Goal: Complete application form

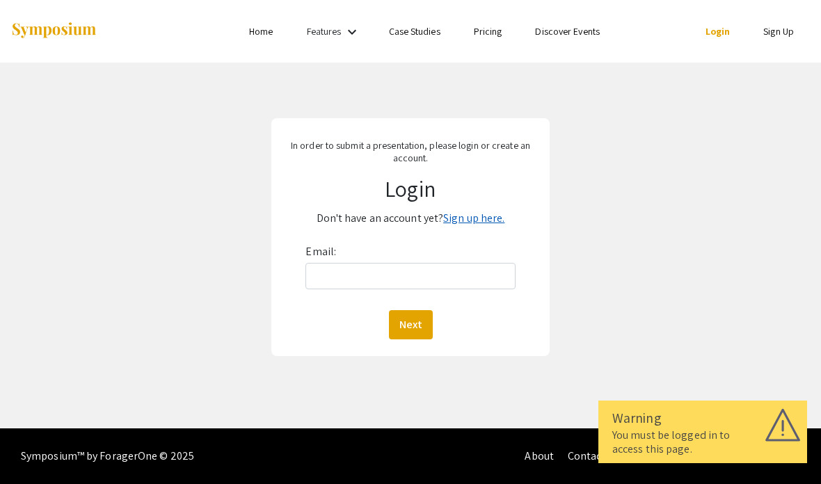
click at [485, 219] on link "Sign up here." at bounding box center [473, 218] width 61 height 15
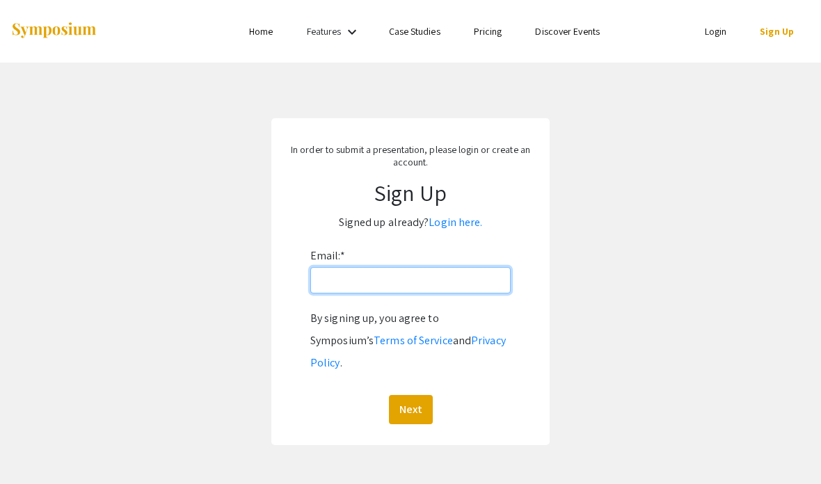
click at [475, 284] on input "Email: *" at bounding box center [410, 280] width 200 height 26
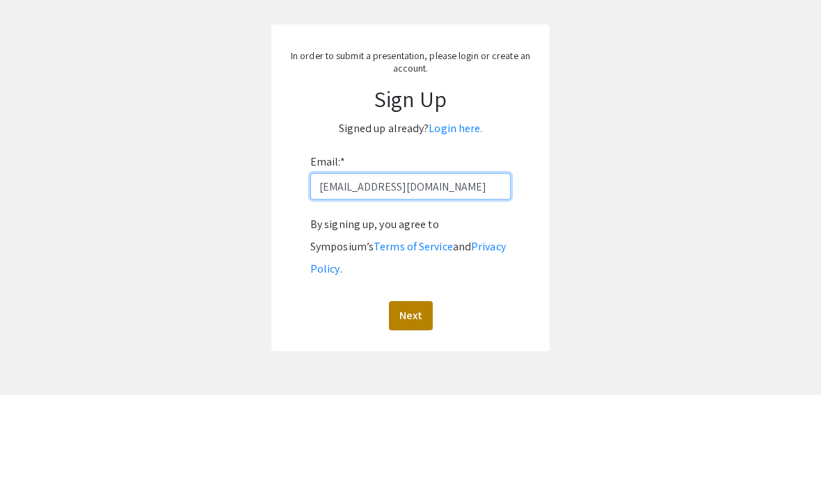
type input "[EMAIL_ADDRESS][DOMAIN_NAME]"
click at [415, 390] on button "Next" at bounding box center [411, 404] width 44 height 29
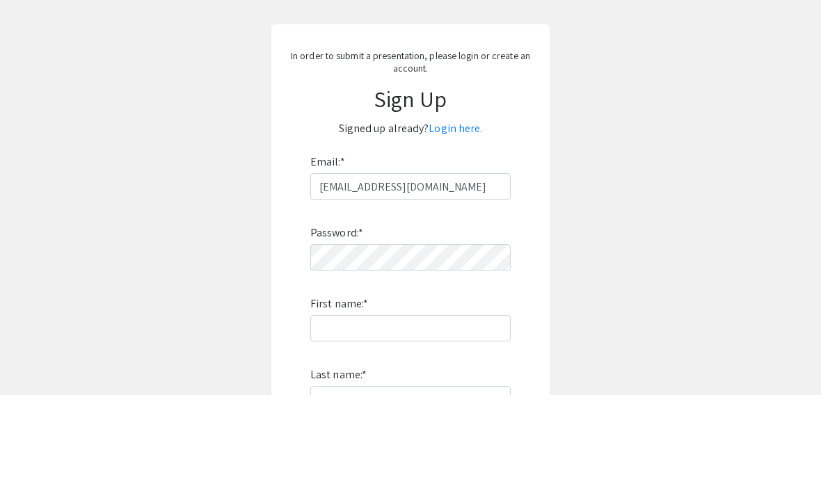
scroll to position [94, 0]
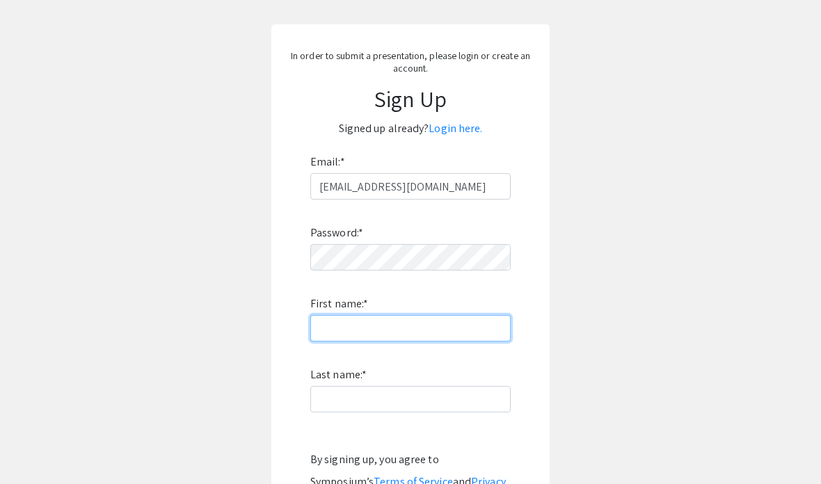
click at [476, 323] on input "First name: *" at bounding box center [410, 328] width 200 height 26
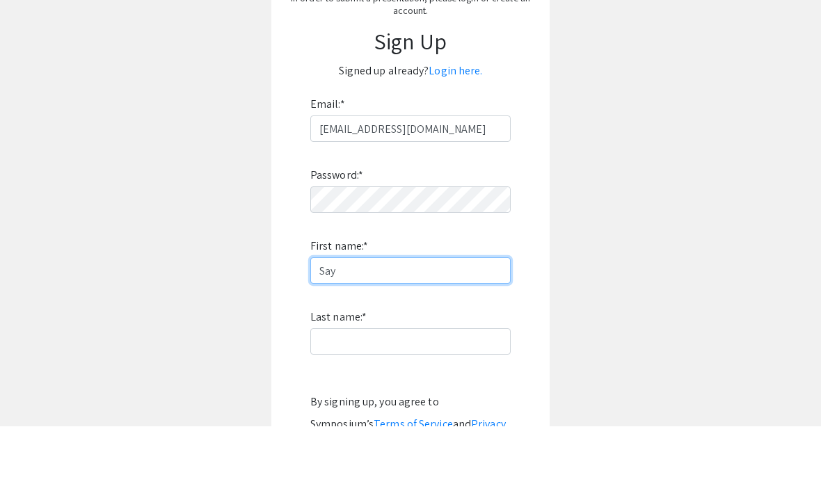
type input "Say"
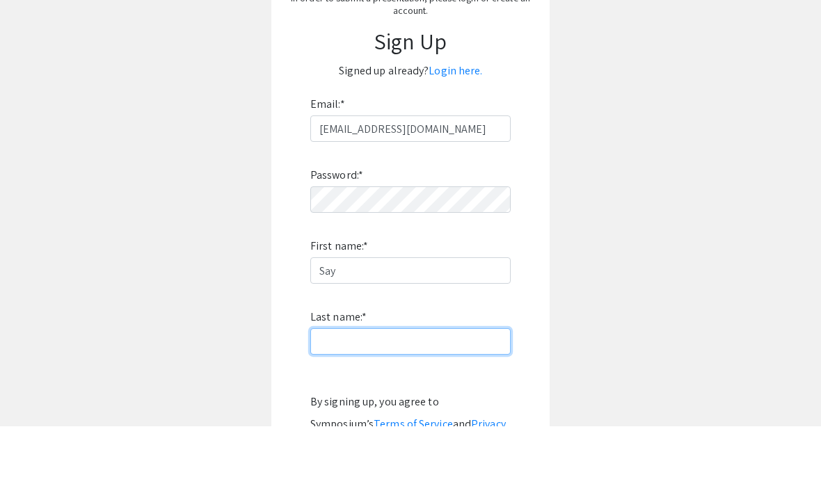
click at [439, 386] on input "Last name: *" at bounding box center [410, 399] width 200 height 26
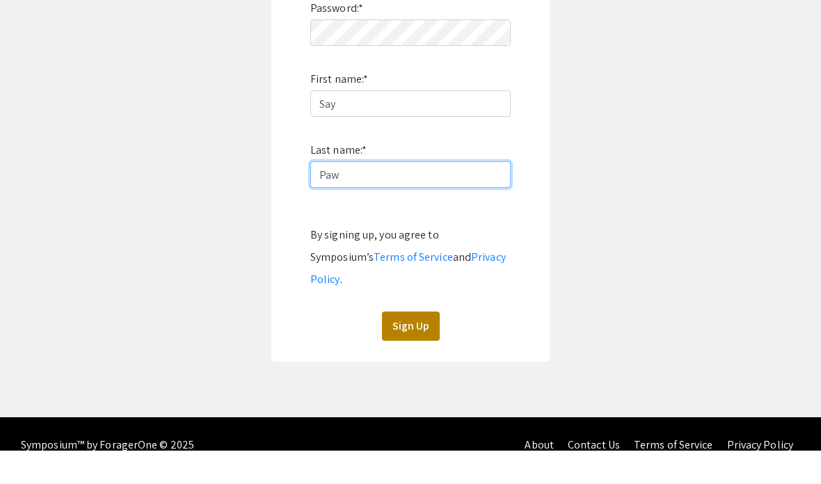
type input "Paw"
click at [417, 345] on button "Sign Up" at bounding box center [411, 359] width 58 height 29
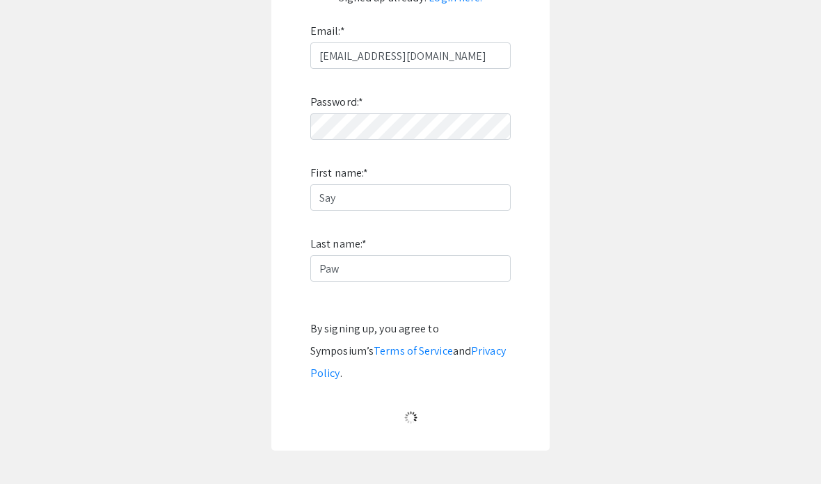
scroll to position [56, 0]
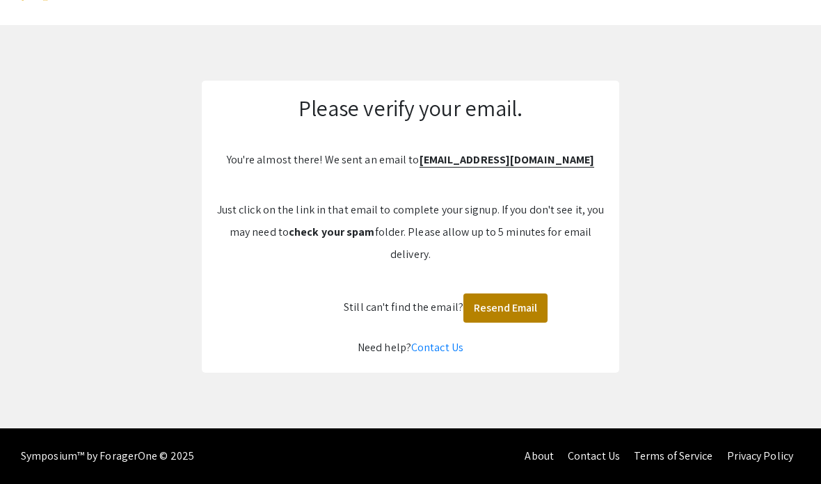
click at [498, 303] on button "Resend Email" at bounding box center [505, 308] width 84 height 29
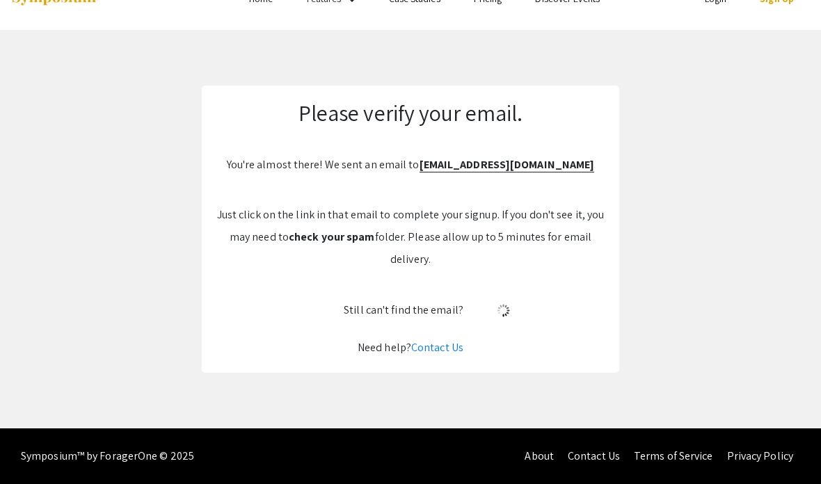
click at [481, 302] on div "Please verify your email. You're almost there! We sent an email to Spaw2@charlo…" at bounding box center [411, 229] width 418 height 287
click at [493, 299] on img at bounding box center [503, 311] width 24 height 24
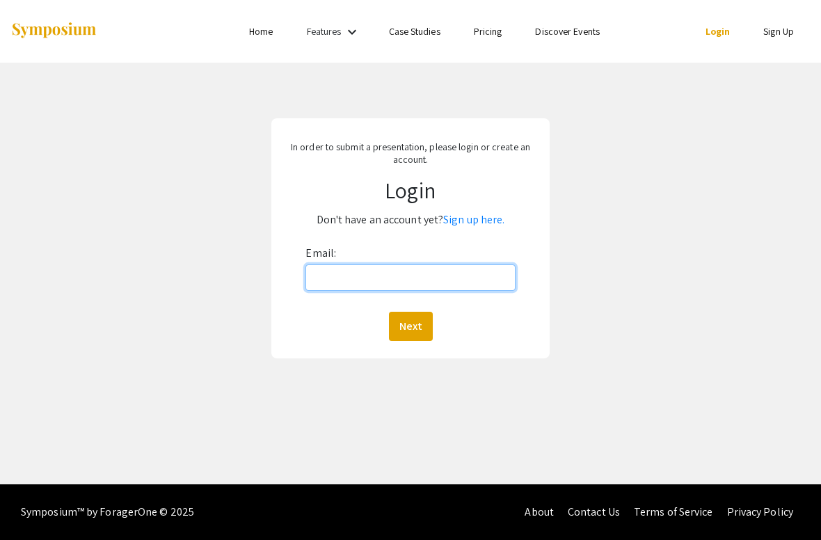
click at [491, 271] on input "Email:" at bounding box center [410, 277] width 209 height 26
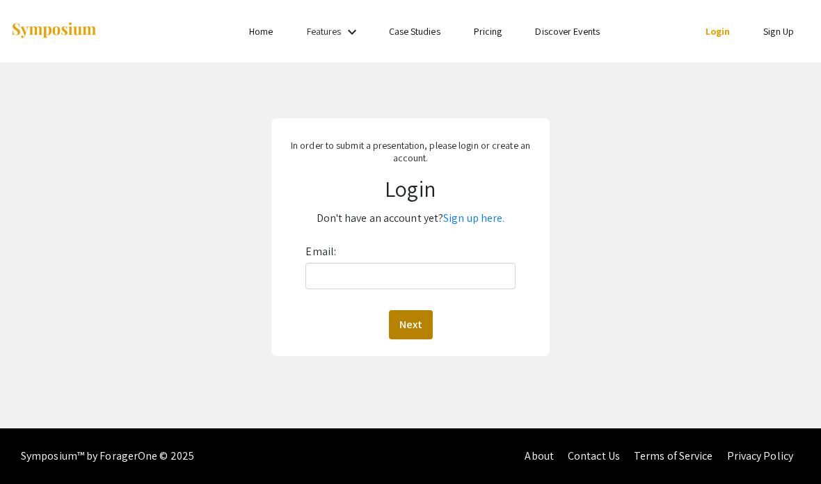
click at [427, 327] on button "Next" at bounding box center [411, 324] width 44 height 29
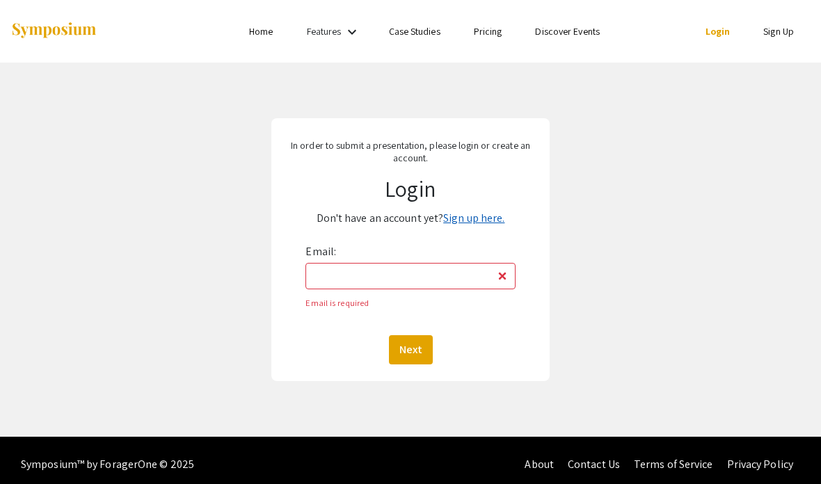
click at [488, 220] on link "Sign up here." at bounding box center [473, 218] width 61 height 15
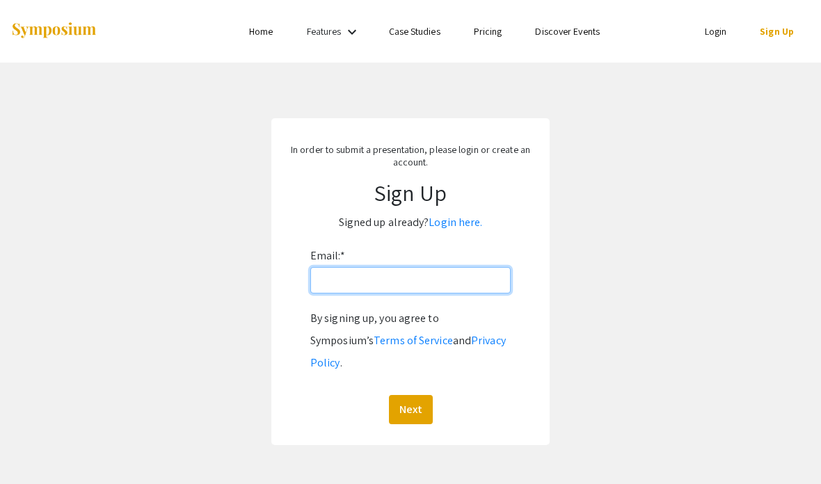
click at [477, 281] on input "Email: *" at bounding box center [410, 280] width 200 height 26
type input "S"
type input "Spaw2@charrlotte.edu"
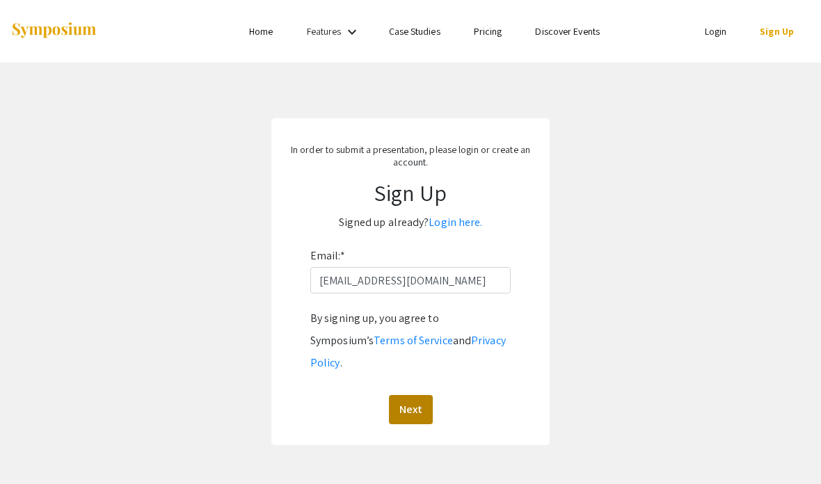
click at [415, 395] on button "Next" at bounding box center [411, 409] width 44 height 29
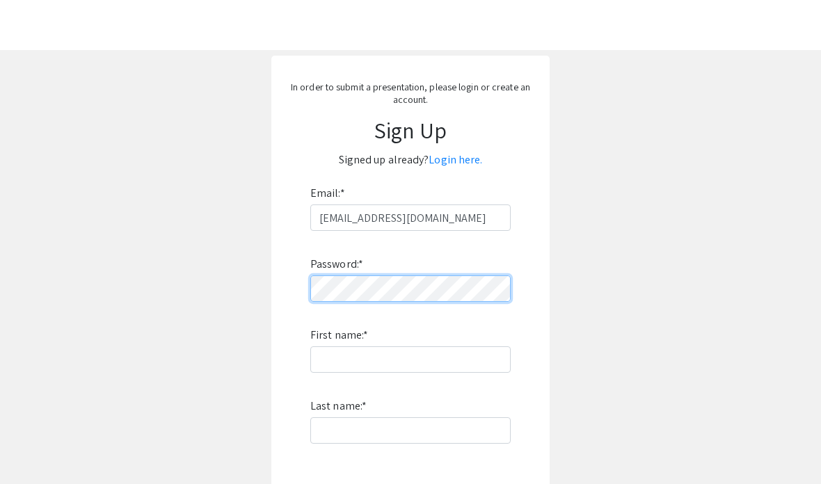
scroll to position [117, 0]
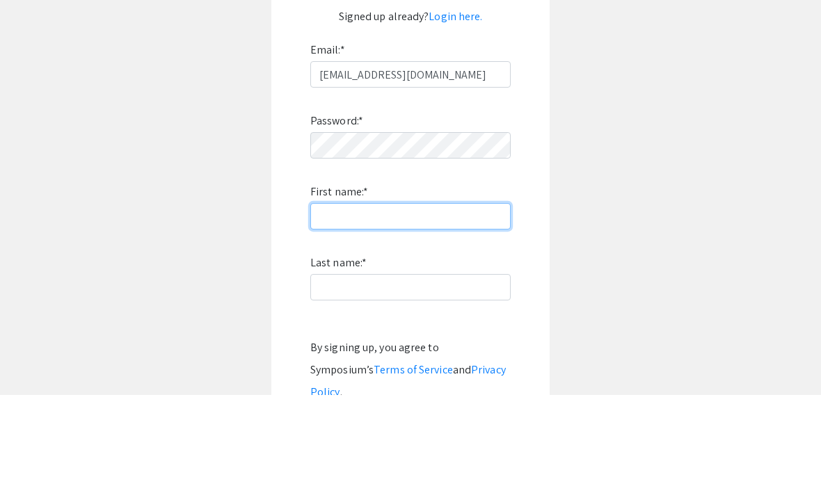
click at [458, 292] on input "First name: *" at bounding box center [410, 305] width 200 height 26
type input "Say"
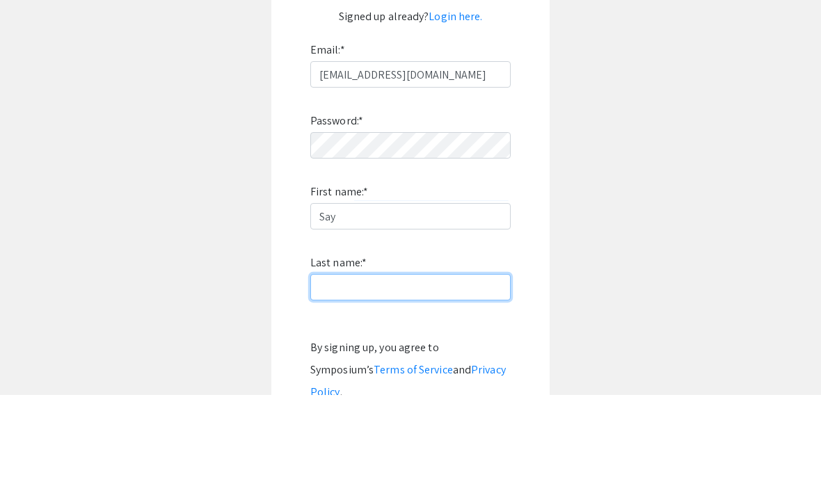
click at [470, 363] on input "Last name: *" at bounding box center [410, 376] width 200 height 26
type input "Paw"
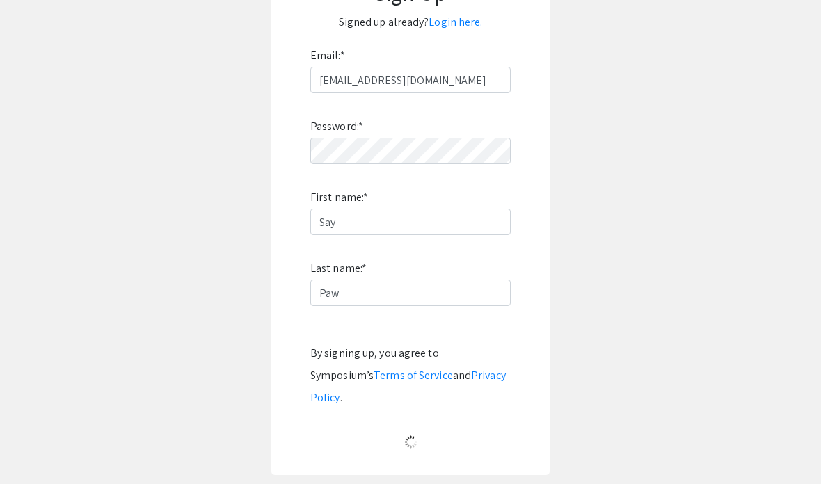
scroll to position [56, 0]
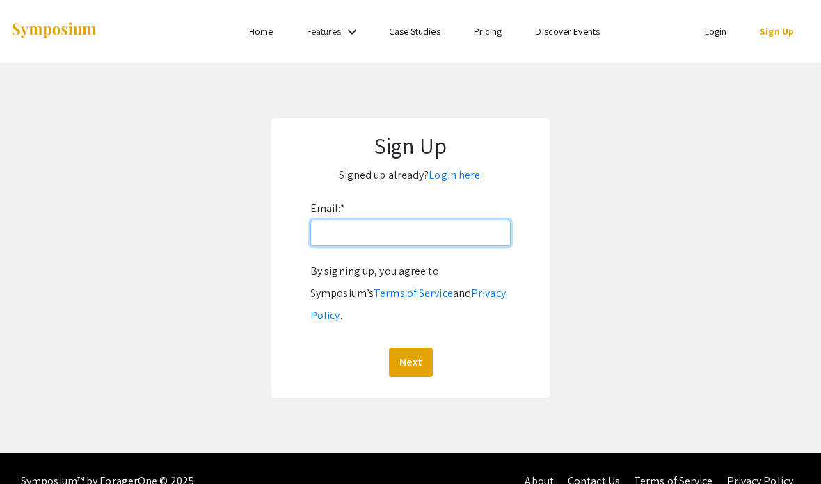
click at [483, 231] on input "Email: *" at bounding box center [410, 233] width 200 height 26
type input "S"
type input "[EMAIL_ADDRESS][DOMAIN_NAME]"
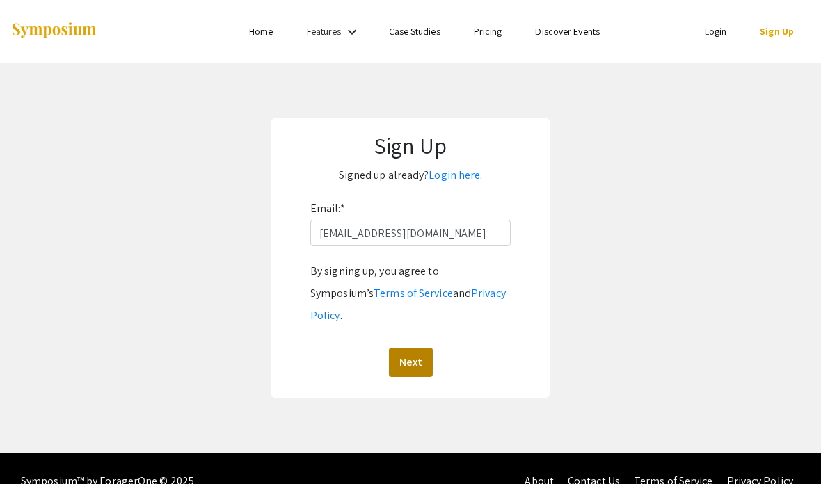
click at [414, 353] on button "Next" at bounding box center [411, 362] width 44 height 29
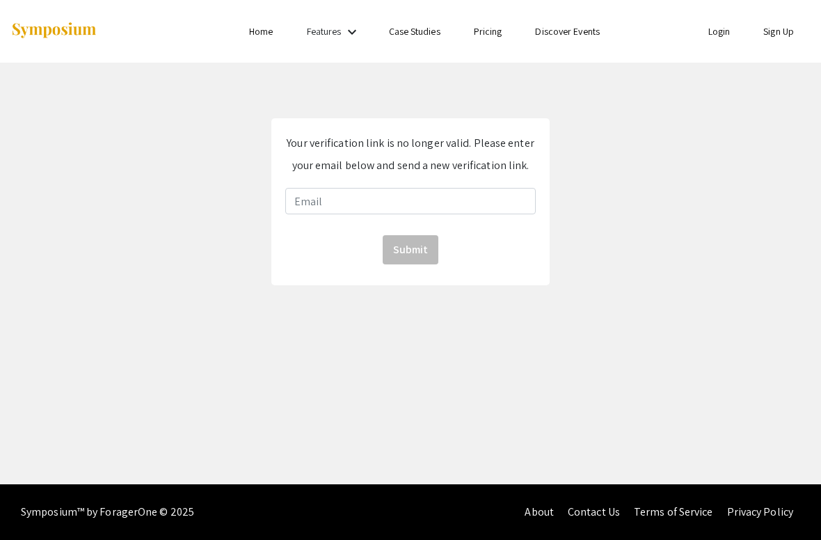
click at [518, 198] on input "email" at bounding box center [410, 201] width 251 height 26
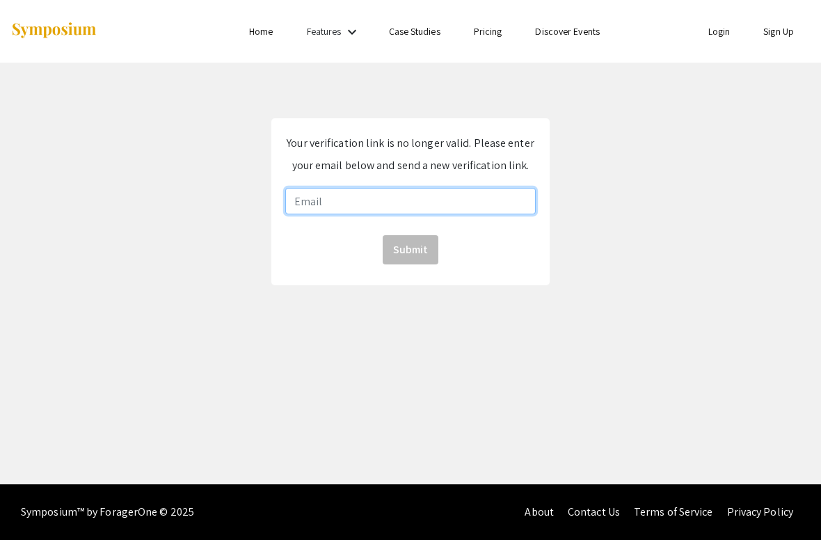
click at [466, 193] on input "email" at bounding box center [410, 201] width 251 height 26
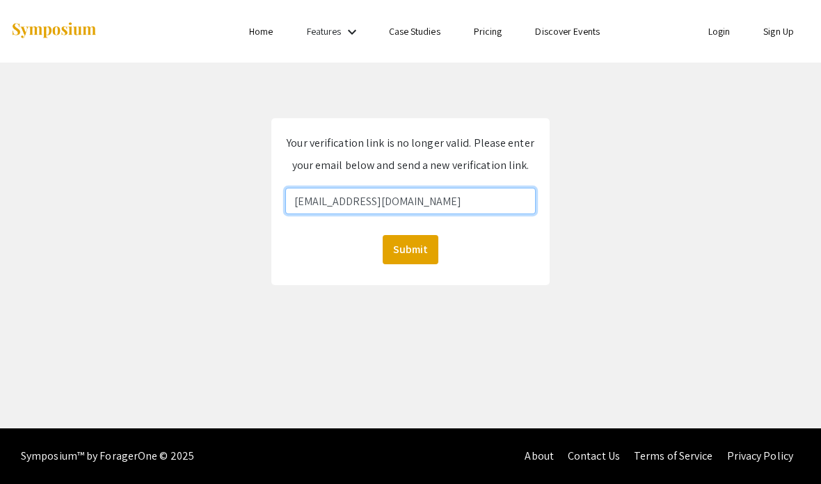
click at [436, 203] on input "Spaw2@charrlotte.edu" at bounding box center [410, 201] width 251 height 26
type input "[EMAIL_ADDRESS][DOMAIN_NAME]"
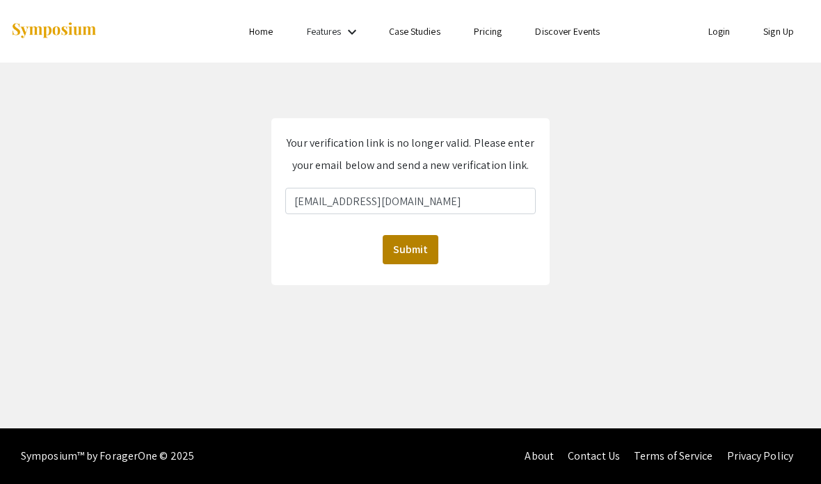
click at [402, 249] on button "Submit" at bounding box center [411, 249] width 56 height 29
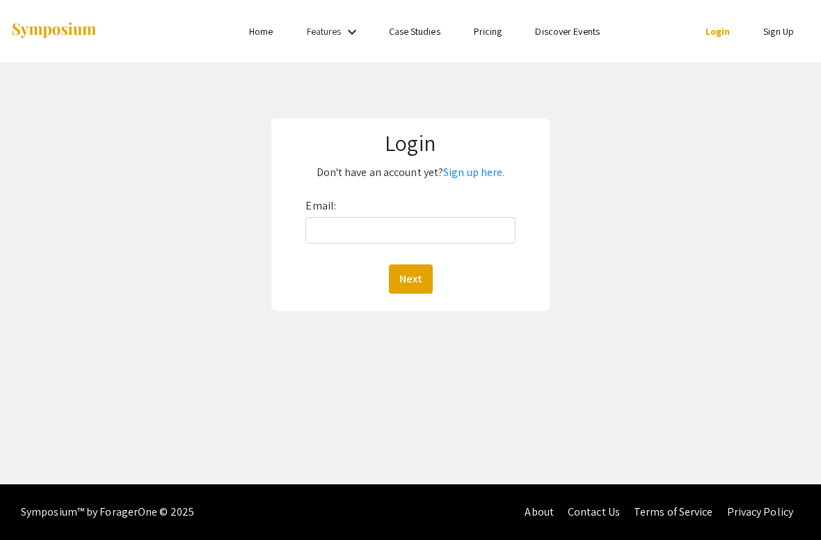
click at [482, 231] on input "Email:" at bounding box center [410, 230] width 209 height 26
click at [455, 235] on input "Email:" at bounding box center [410, 230] width 209 height 26
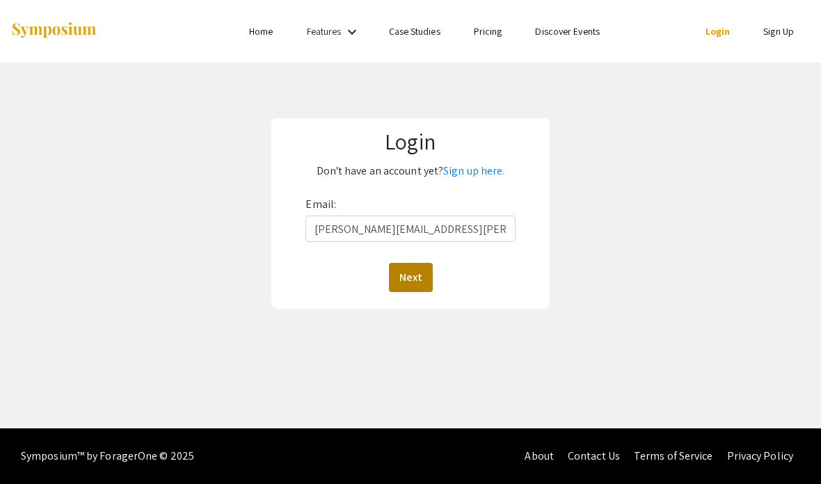
click at [429, 282] on button "Next" at bounding box center [411, 277] width 44 height 29
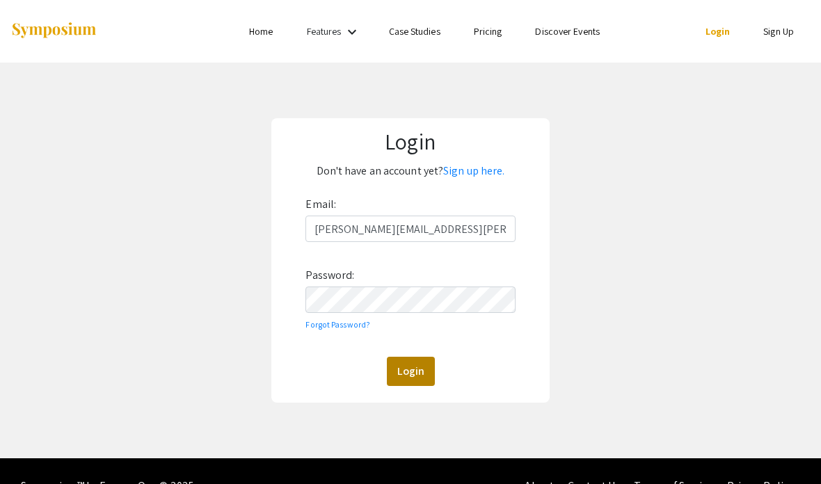
click at [422, 376] on button "Login" at bounding box center [411, 371] width 48 height 29
click at [418, 376] on button "Login" at bounding box center [411, 371] width 48 height 29
click at [411, 371] on button "Login" at bounding box center [411, 371] width 48 height 29
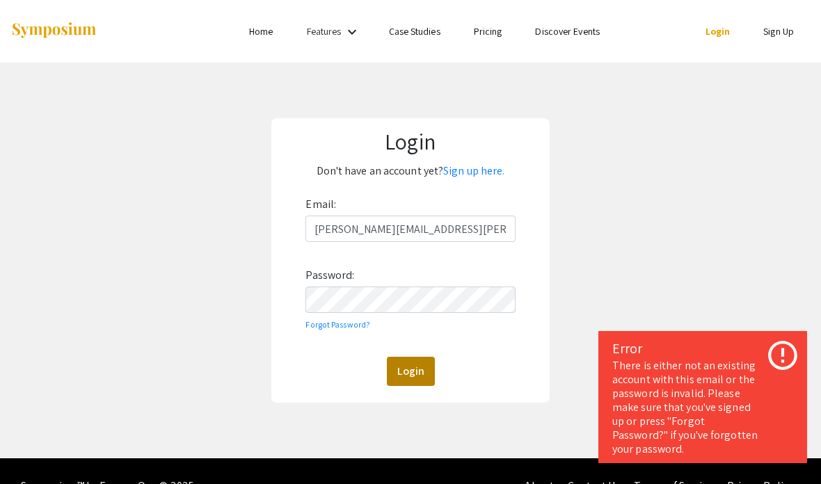
click at [407, 379] on button "Login" at bounding box center [411, 371] width 48 height 29
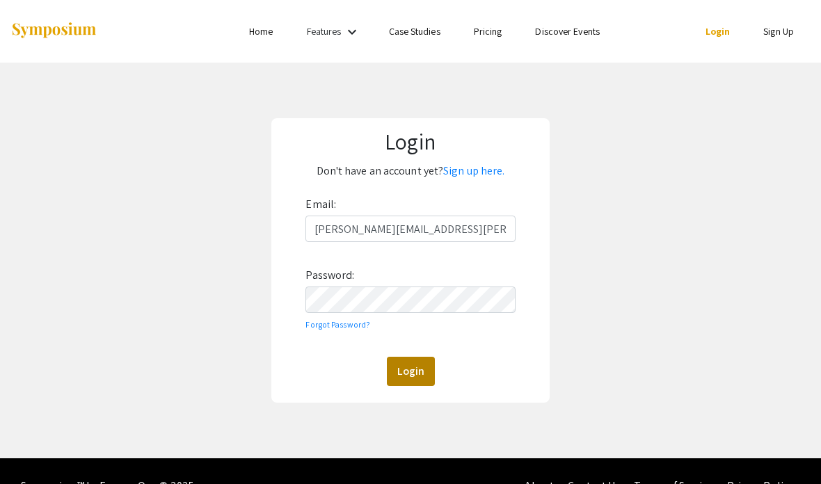
click at [406, 360] on button "Login" at bounding box center [411, 371] width 48 height 29
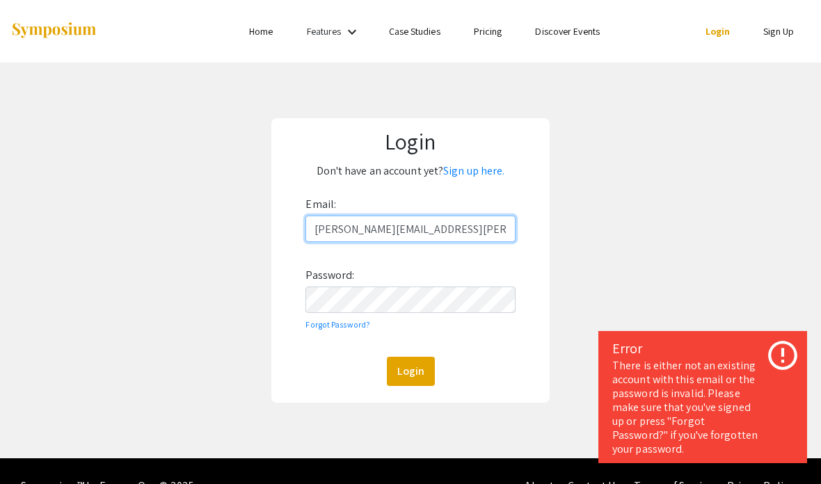
click at [326, 230] on input "[PERSON_NAME][EMAIL_ADDRESS][PERSON_NAME][DOMAIN_NAME]" at bounding box center [410, 229] width 209 height 26
type input "[PERSON_NAME][EMAIL_ADDRESS][PERSON_NAME][DOMAIN_NAME]"
click at [400, 375] on button "Login" at bounding box center [411, 371] width 48 height 29
click at [338, 321] on link "Forgot Password?" at bounding box center [338, 324] width 65 height 10
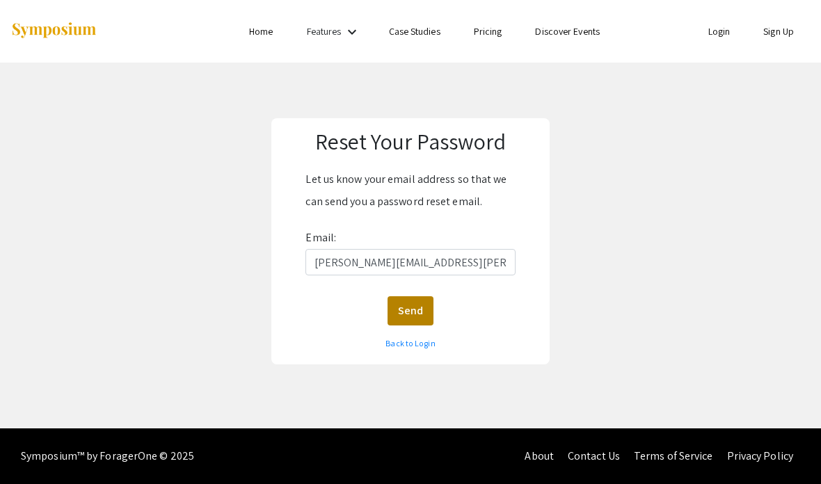
click at [411, 306] on button "Send" at bounding box center [411, 310] width 46 height 29
click at [419, 310] on button "Send" at bounding box center [411, 310] width 46 height 29
click at [587, 125] on div "Reset Your Password Let us know your email address so that we can send you a pa…" at bounding box center [411, 242] width 842 height 358
click at [342, 262] on input "[PERSON_NAME][EMAIL_ADDRESS][PERSON_NAME][DOMAIN_NAME]" at bounding box center [410, 262] width 209 height 26
type input "[EMAIL_ADDRESS][DOMAIN_NAME]"
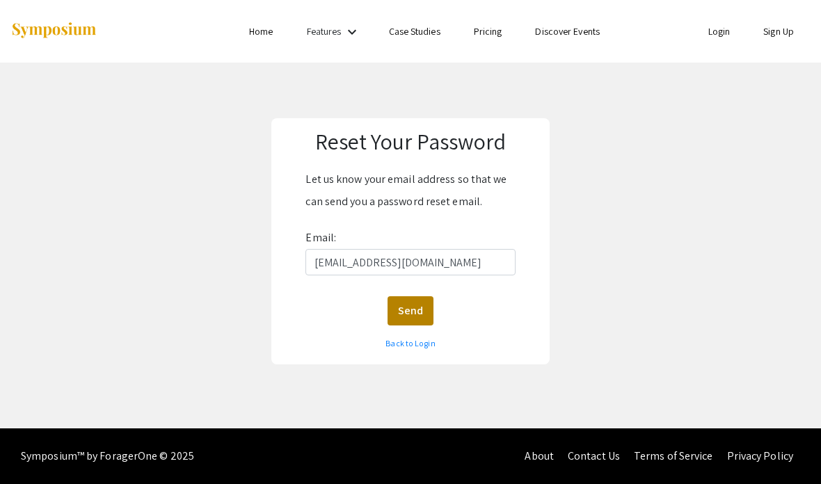
click at [418, 313] on button "Send" at bounding box center [411, 310] width 46 height 29
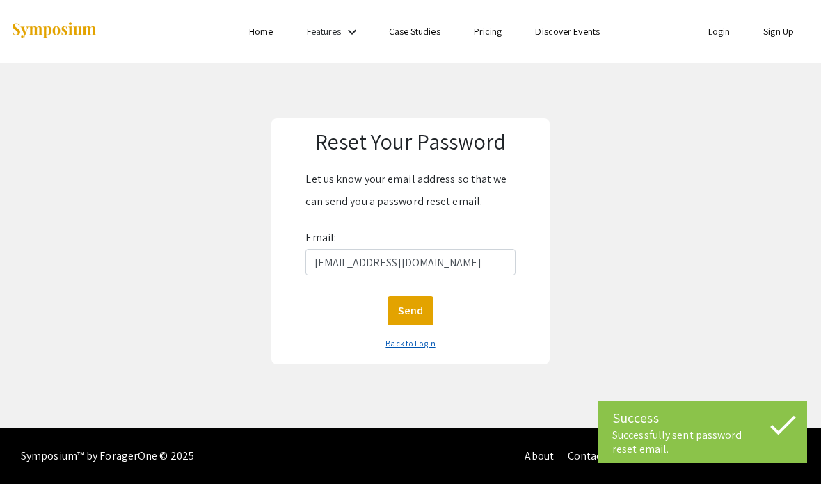
click at [419, 345] on link "Back to Login" at bounding box center [410, 343] width 49 height 10
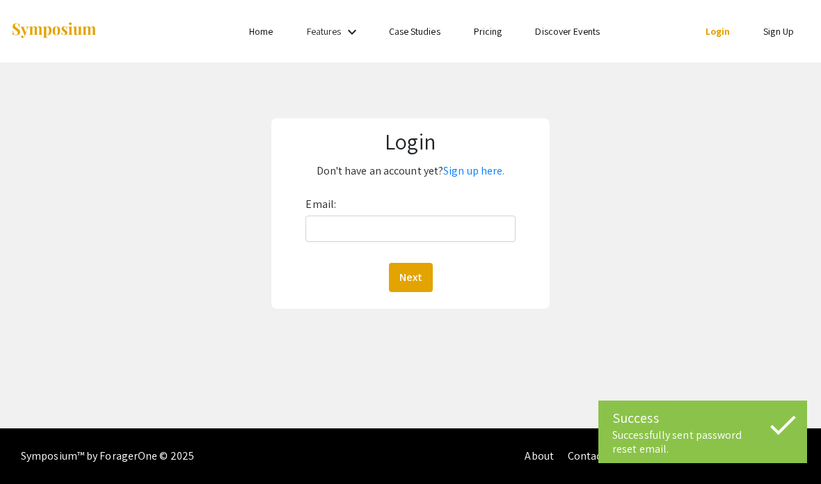
click at [451, 233] on input "Email:" at bounding box center [410, 229] width 209 height 26
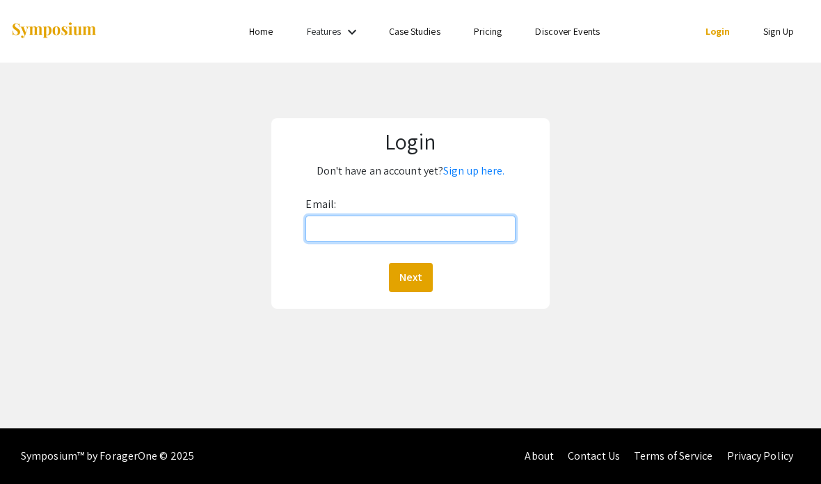
click at [455, 228] on input "Email:" at bounding box center [410, 229] width 209 height 26
type input "[EMAIL_ADDRESS][DOMAIN_NAME]"
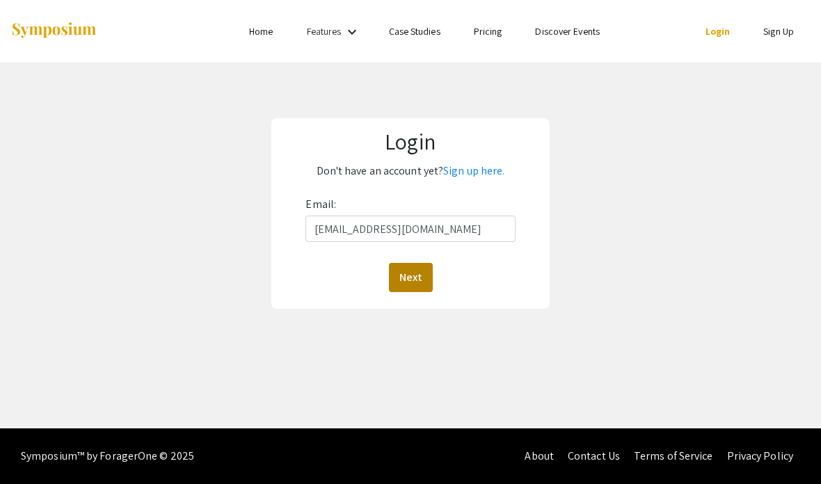
click at [411, 273] on button "Next" at bounding box center [411, 277] width 44 height 29
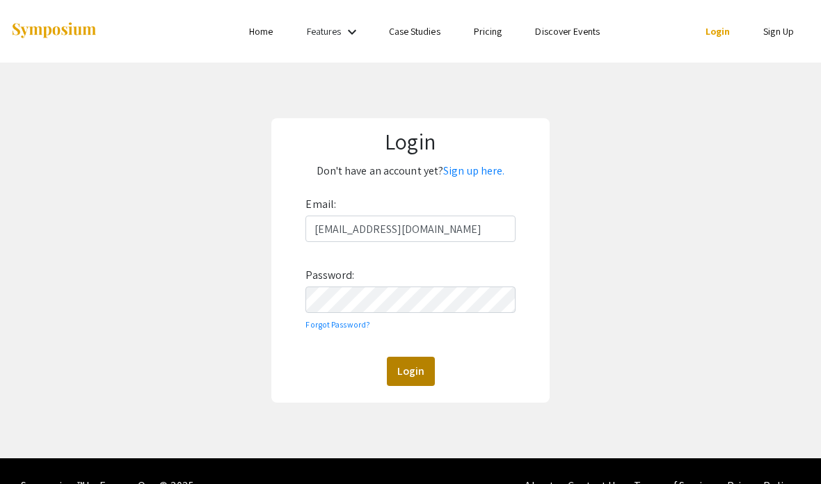
click at [415, 374] on button "Login" at bounding box center [411, 371] width 48 height 29
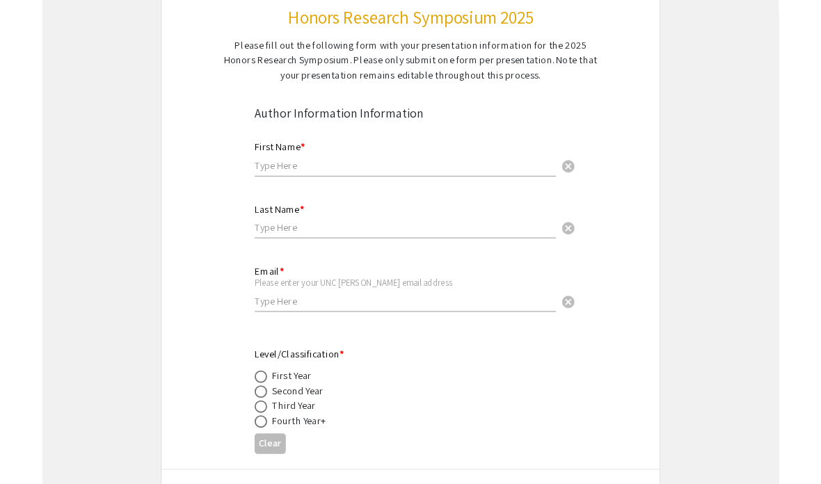
scroll to position [161, 0]
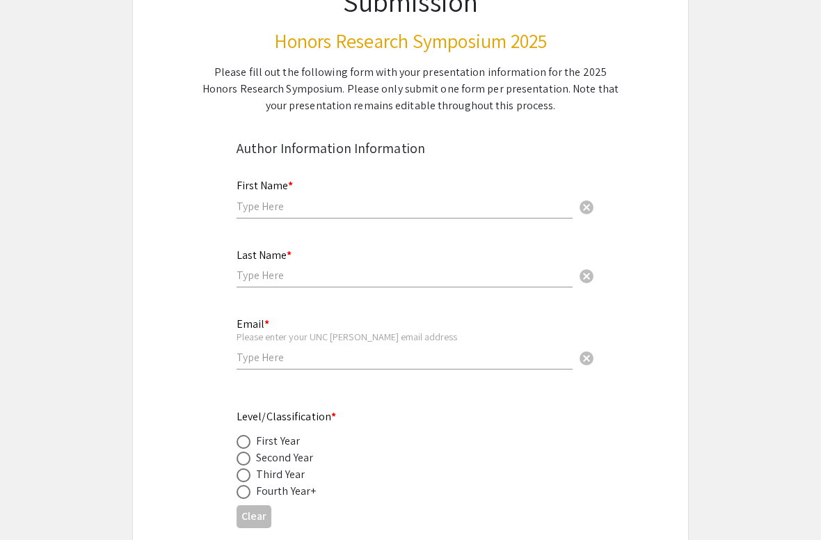
click at [531, 209] on input "text" at bounding box center [405, 206] width 336 height 15
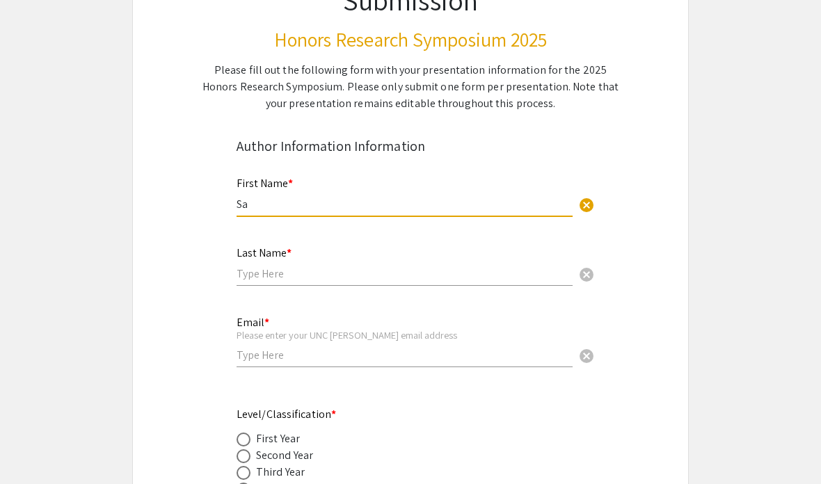
type input "S"
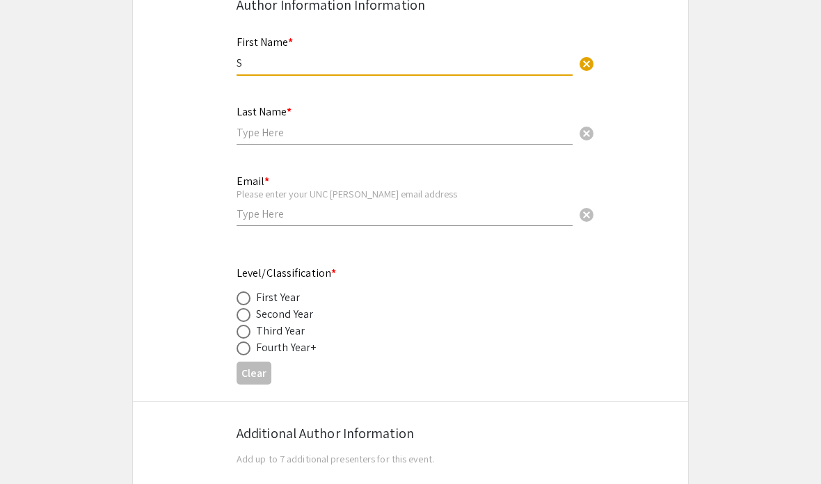
scroll to position [291, 0]
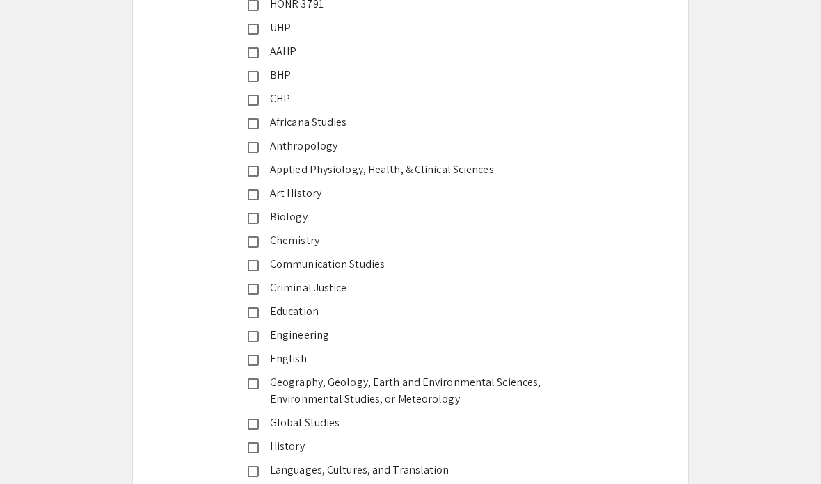
scroll to position [1588, 0]
